Goal: Book appointment/travel/reservation

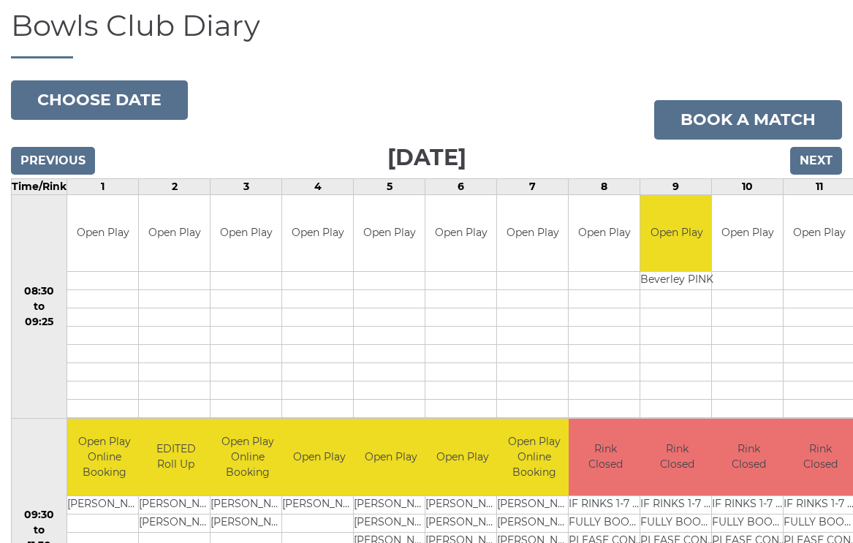
scroll to position [97, 0]
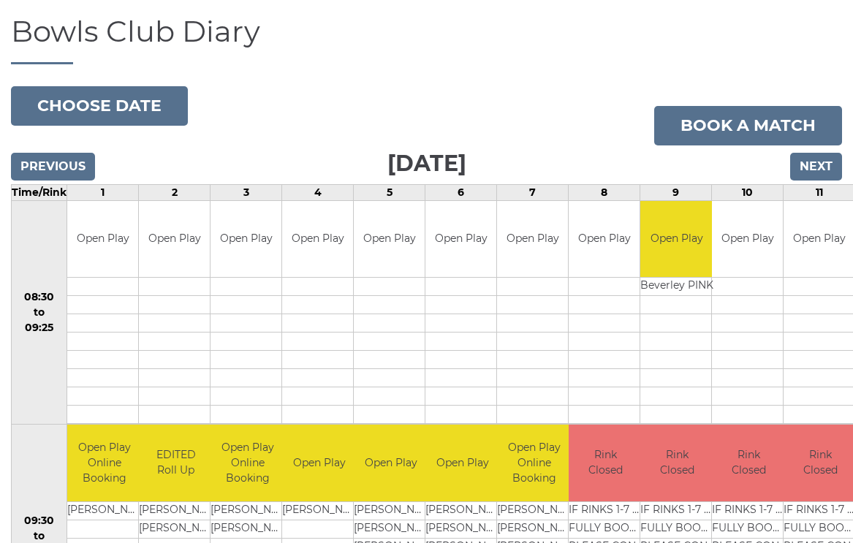
click at [94, 100] on button "Choose date" at bounding box center [99, 105] width 177 height 39
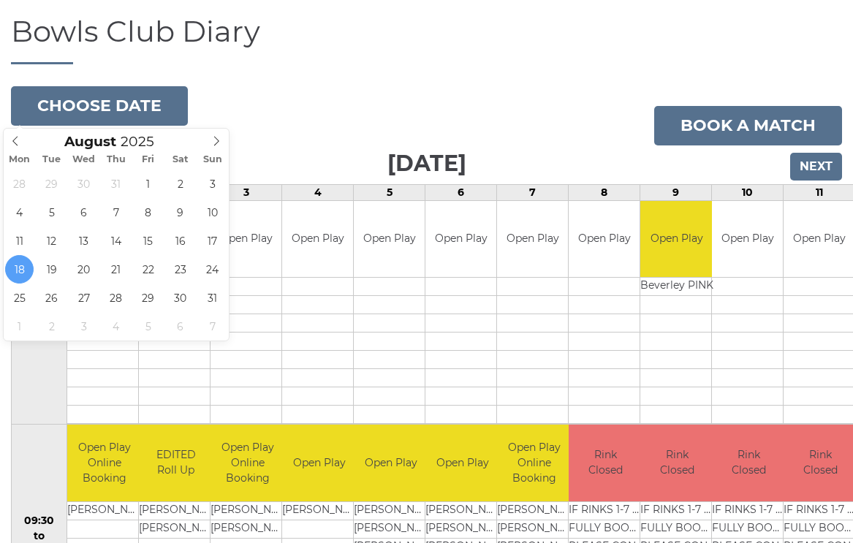
type input "2025-08-19"
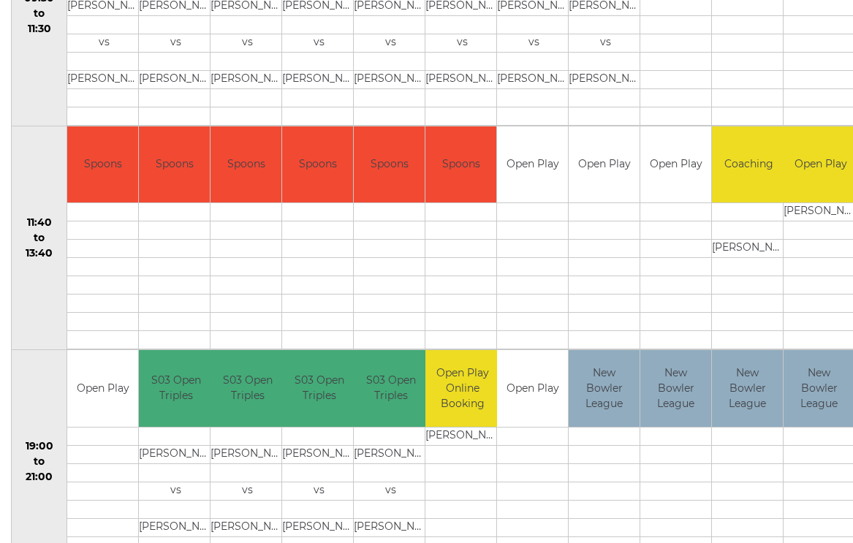
scroll to position [619, 0]
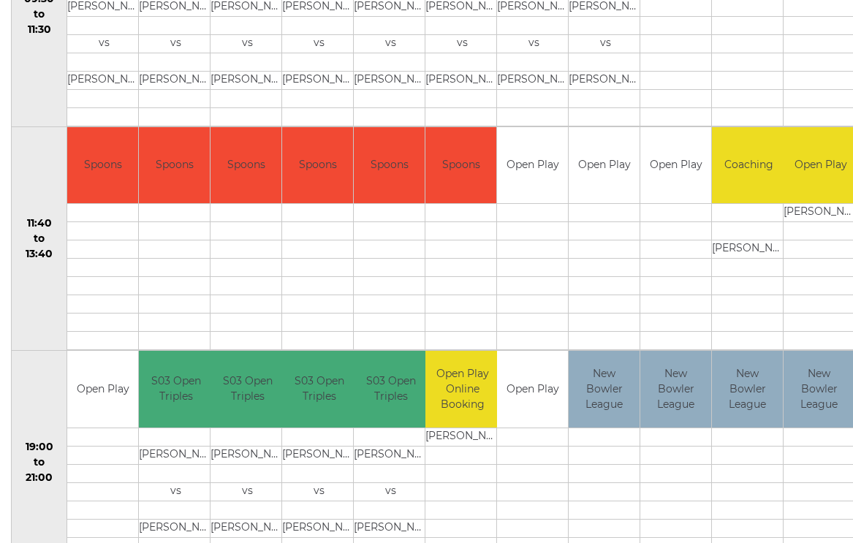
click at [618, 207] on td at bounding box center [604, 213] width 71 height 18
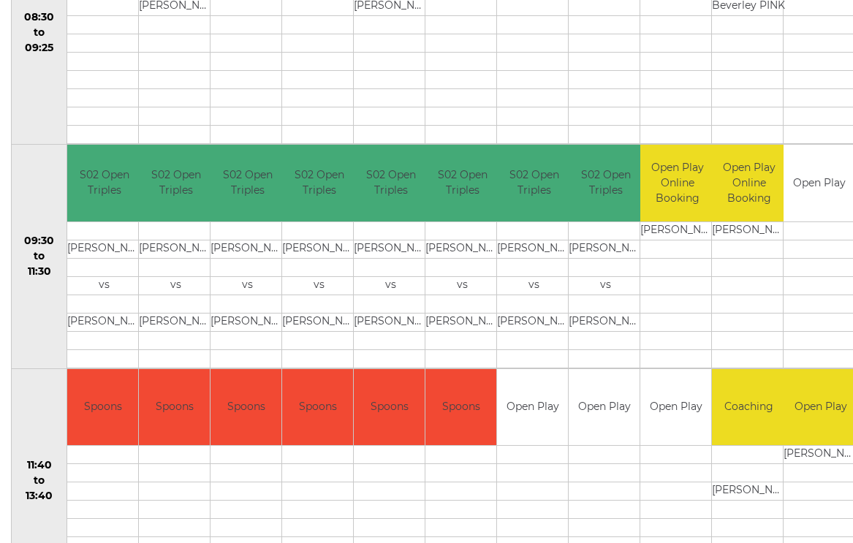
scroll to position [378, 0]
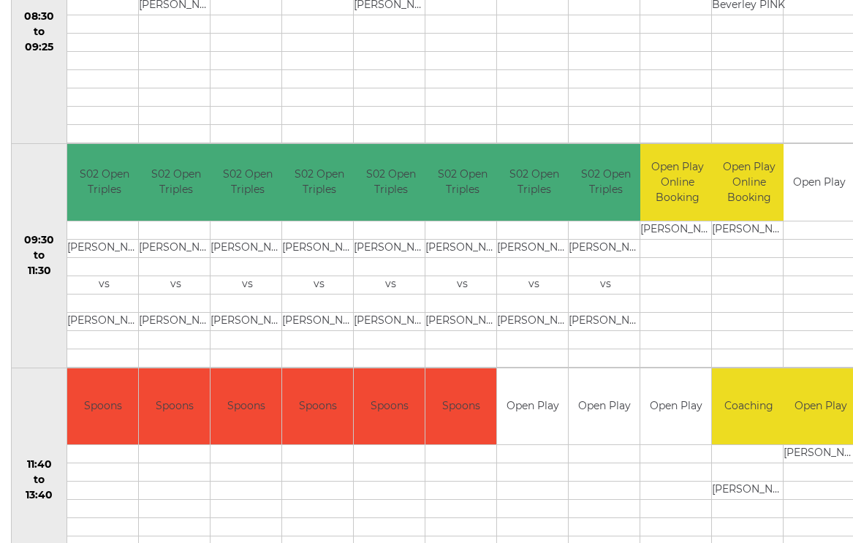
click at [34, 335] on td "09:30 to 11:30" at bounding box center [40, 256] width 56 height 224
click at [548, 448] on td at bounding box center [532, 454] width 71 height 18
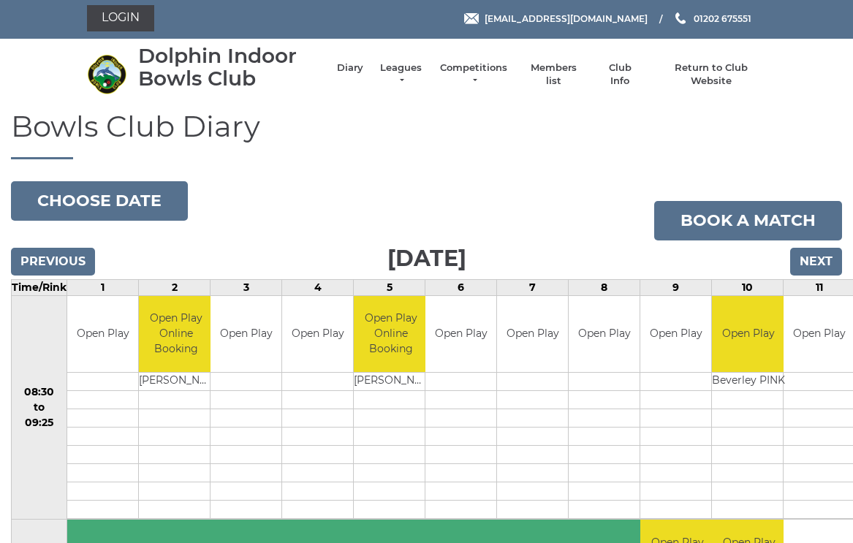
scroll to position [0, 0]
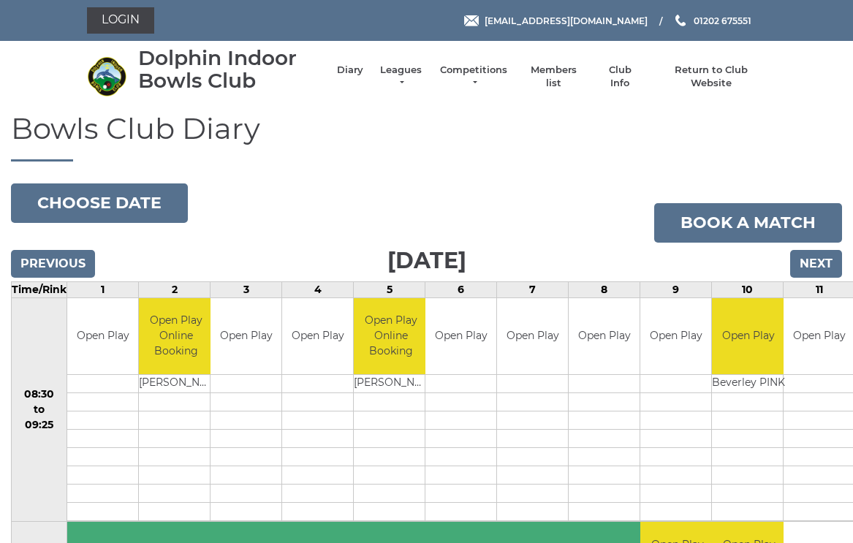
click at [463, 347] on td "Open Play" at bounding box center [460, 336] width 71 height 77
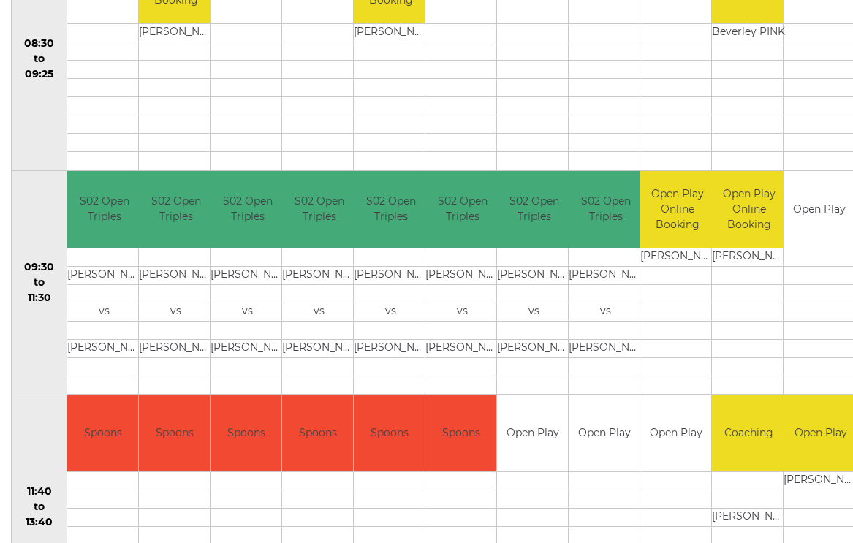
scroll to position [352, 0]
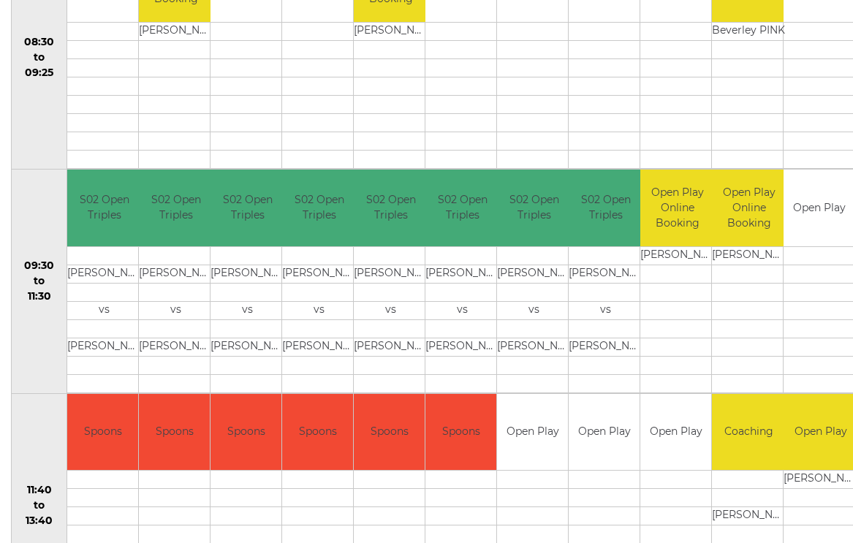
click at [534, 479] on td at bounding box center [532, 480] width 71 height 18
click at [535, 483] on td at bounding box center [532, 480] width 71 height 18
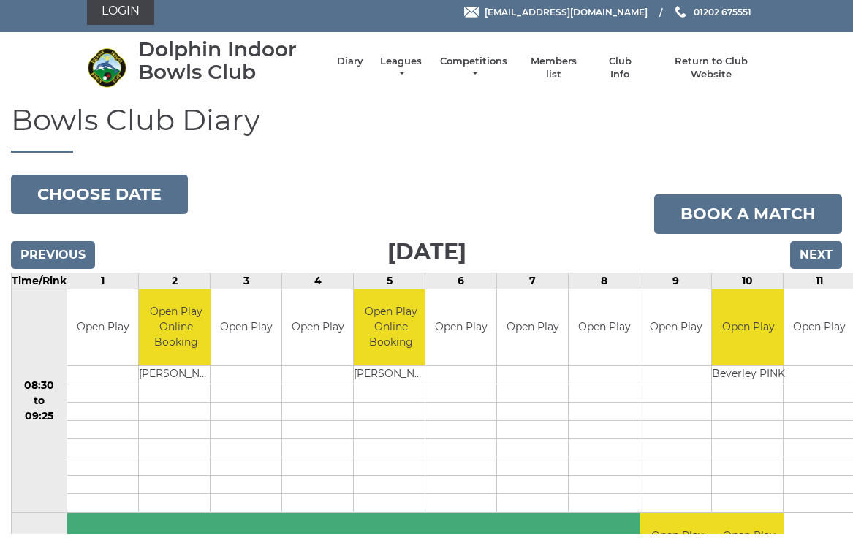
scroll to position [9, 0]
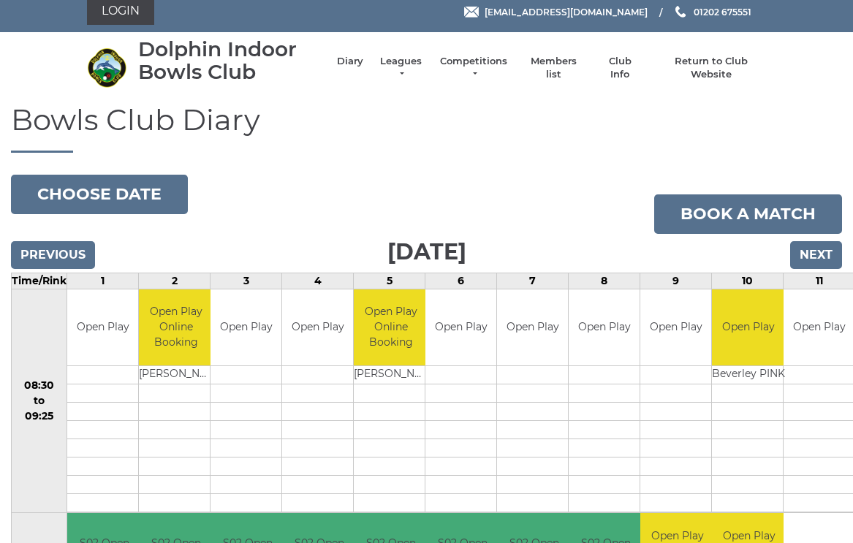
click at [94, 189] on button "Choose date" at bounding box center [99, 194] width 177 height 39
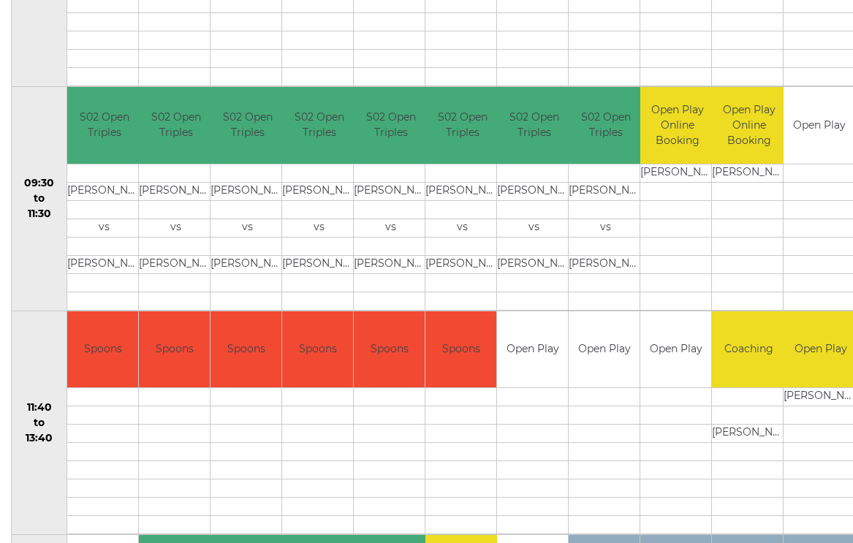
scroll to position [436, 0]
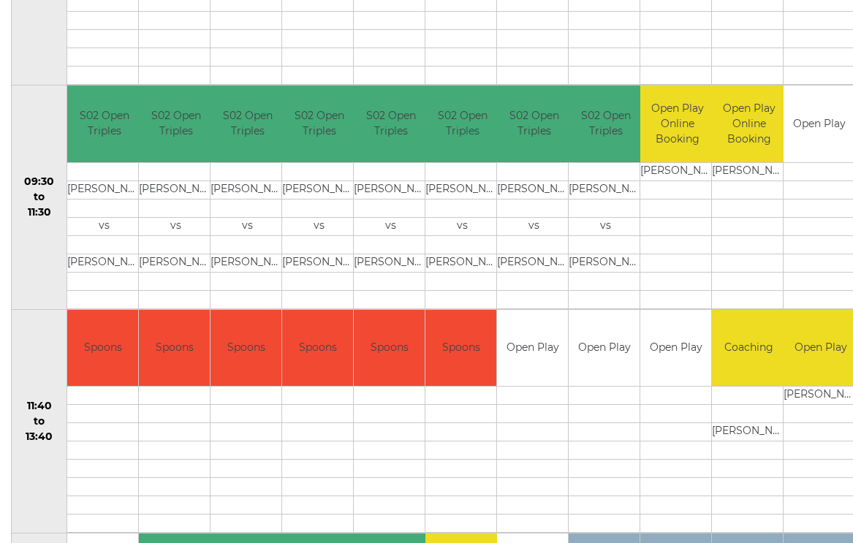
click at [531, 390] on td at bounding box center [532, 396] width 71 height 18
click at [539, 394] on td at bounding box center [532, 396] width 71 height 18
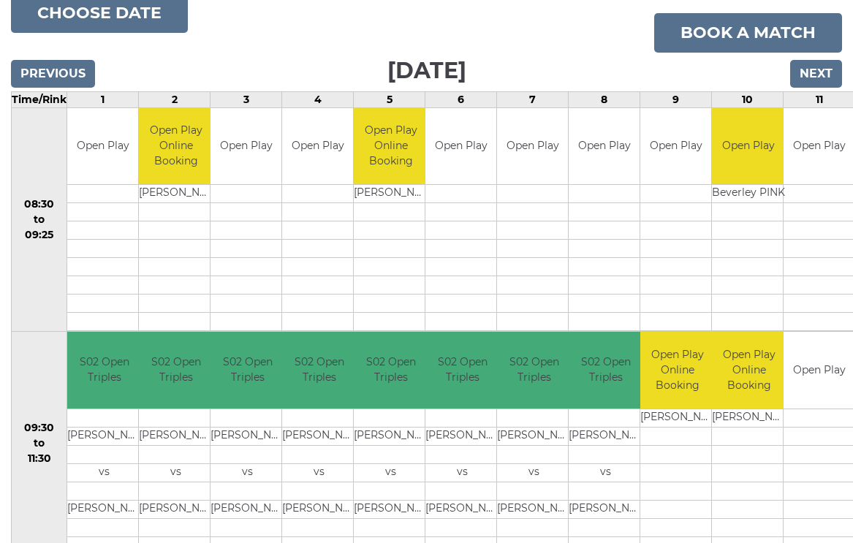
scroll to position [153, 0]
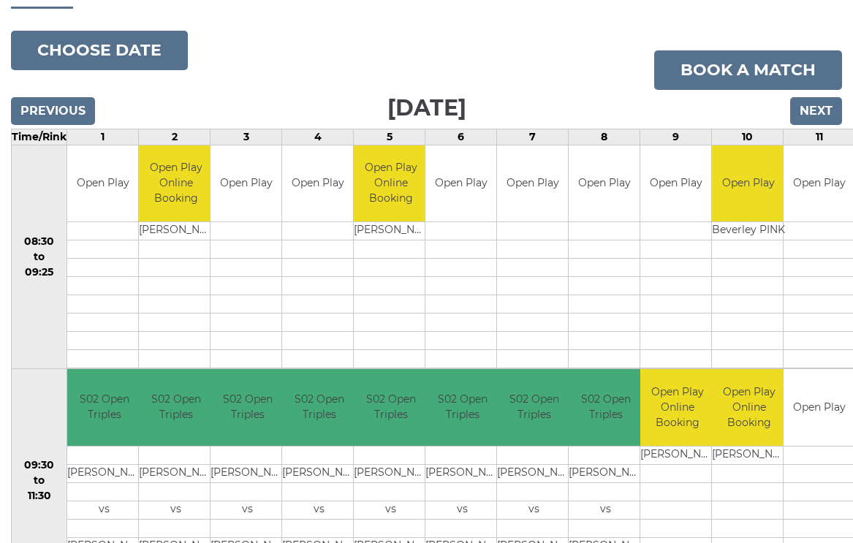
click at [84, 50] on button "Choose date" at bounding box center [99, 50] width 177 height 39
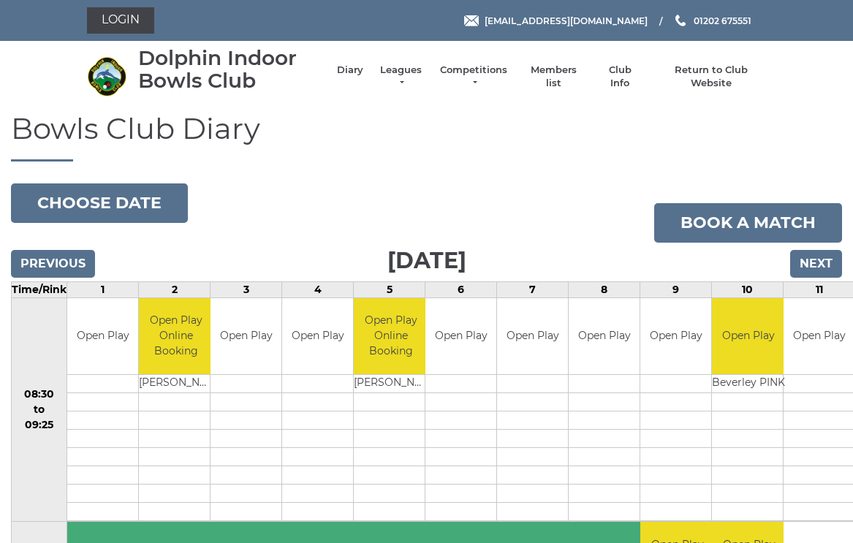
click at [103, 202] on button "Choose date" at bounding box center [99, 202] width 177 height 39
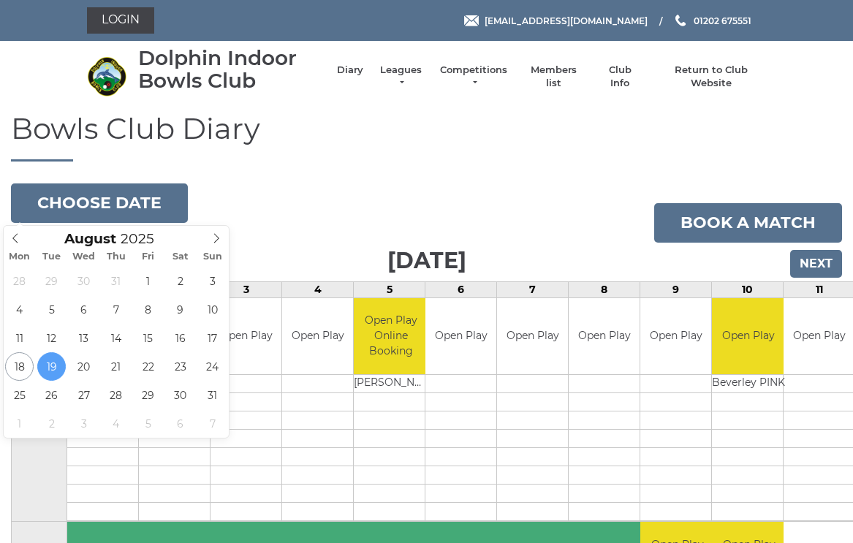
type input "2025-08-21"
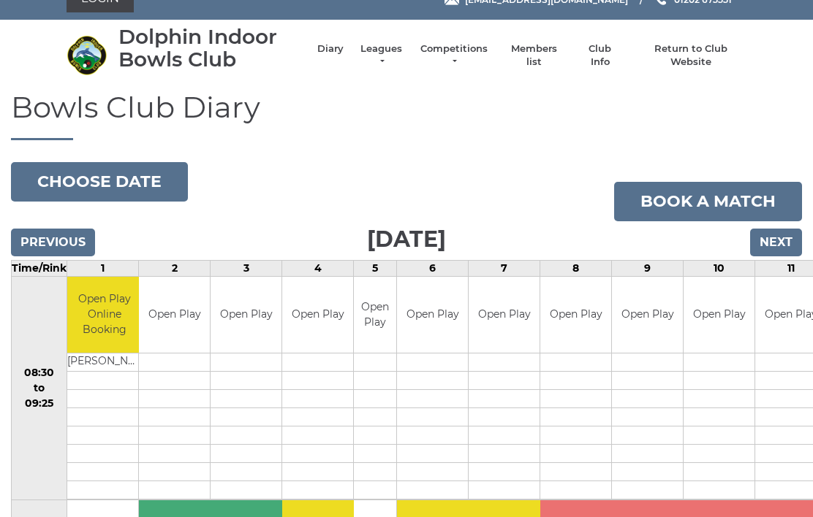
scroll to position [21, 0]
click at [102, 183] on button "Choose date" at bounding box center [99, 181] width 177 height 39
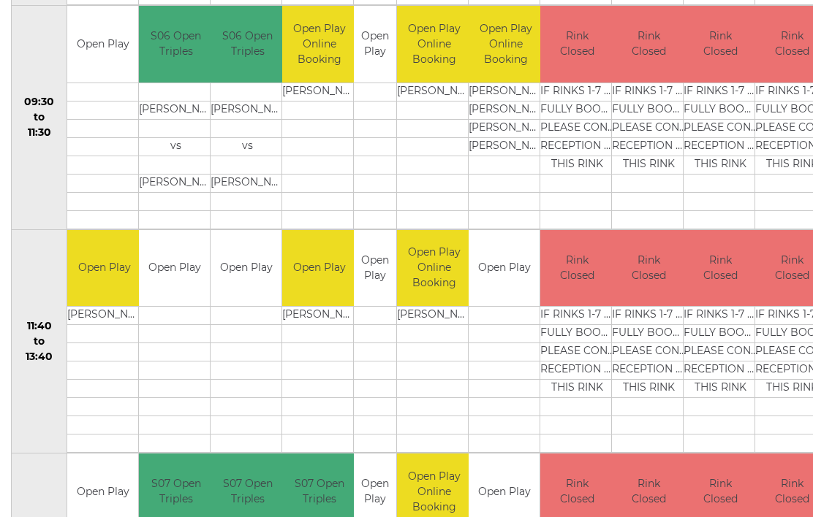
scroll to position [517, 0]
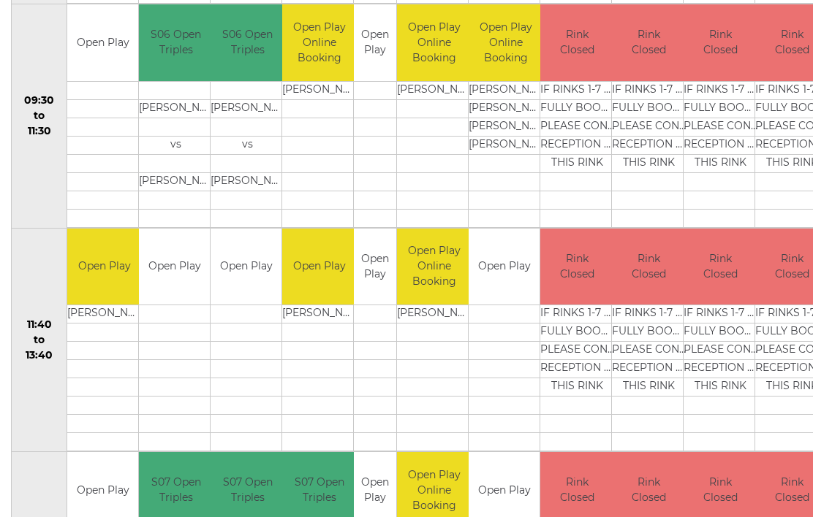
click at [312, 335] on td at bounding box center [319, 333] width 74 height 18
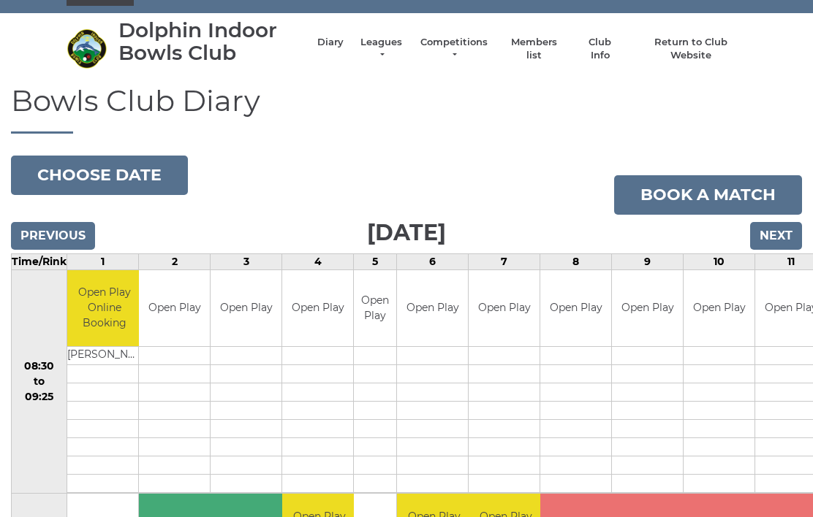
scroll to position [0, 0]
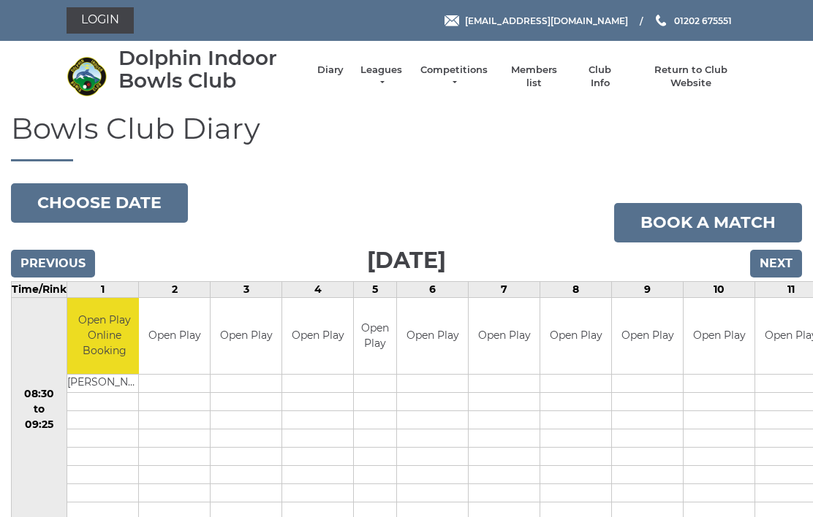
click at [102, 21] on link "Login" at bounding box center [100, 20] width 67 height 26
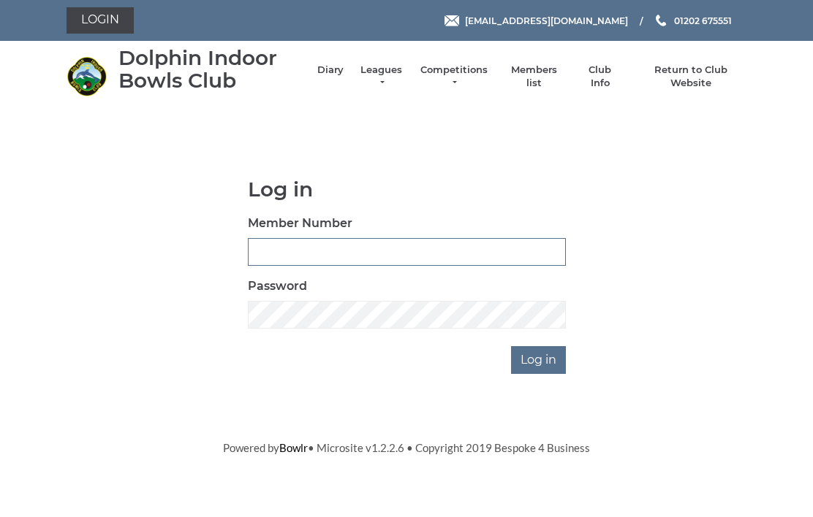
type input "4042"
click at [539, 359] on input "Log in" at bounding box center [538, 360] width 55 height 28
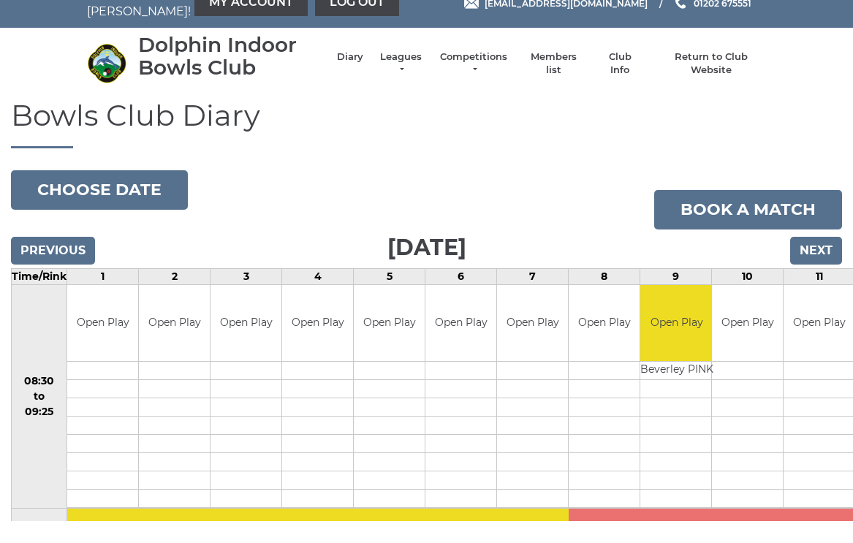
scroll to position [30, 0]
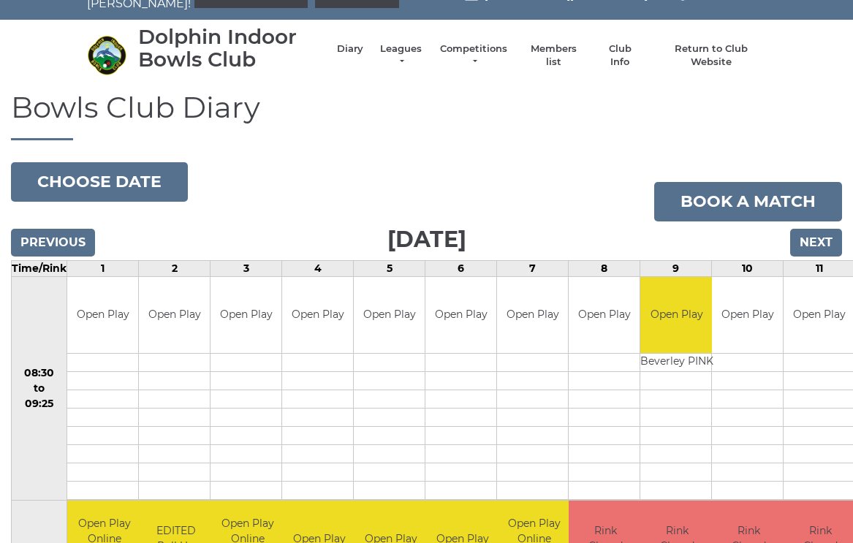
click at [100, 176] on button "Choose date" at bounding box center [99, 181] width 177 height 39
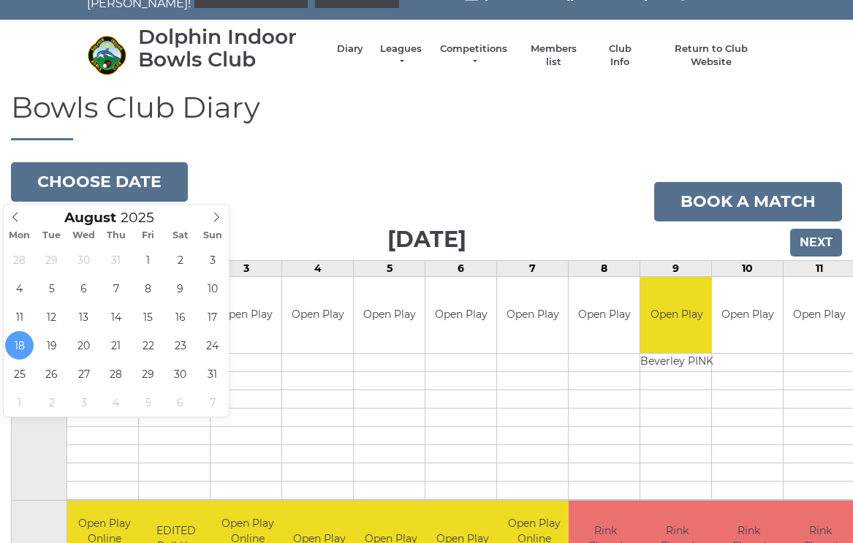
type input "[DATE]"
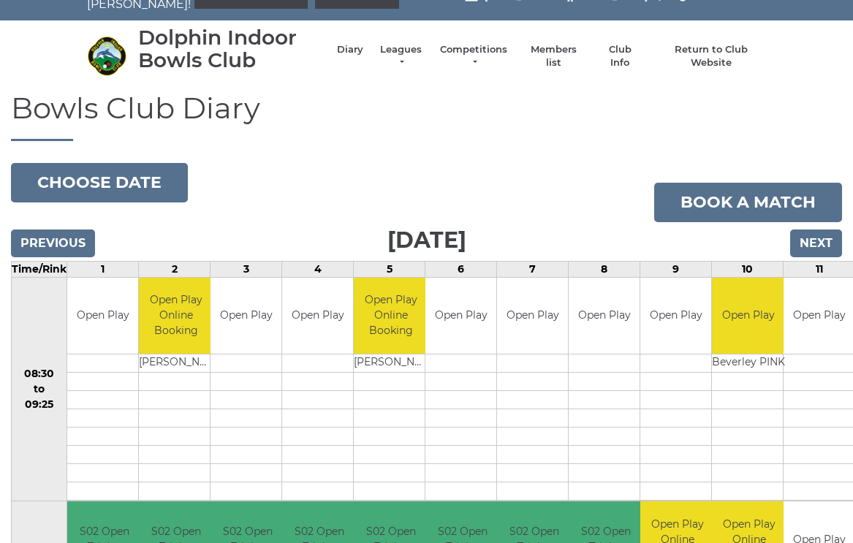
scroll to position [29, 0]
